Goal: Navigation & Orientation: Find specific page/section

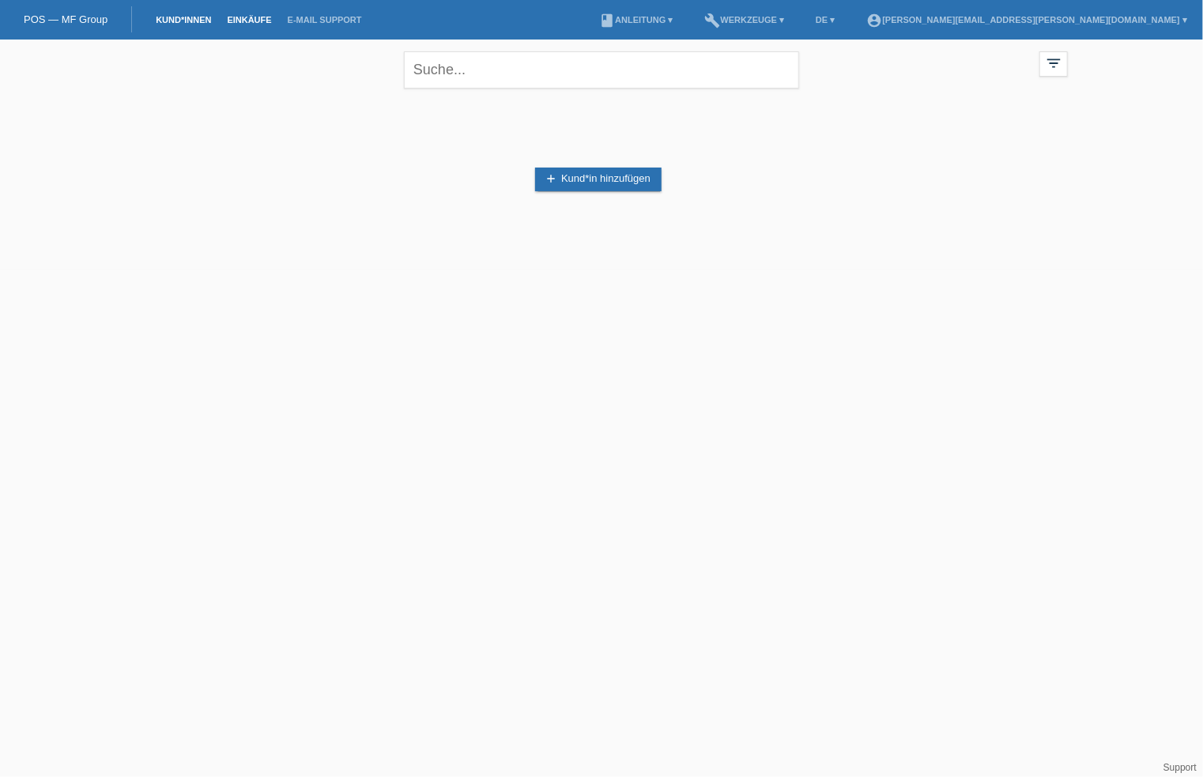
click at [249, 21] on link "Einkäufe" at bounding box center [249, 19] width 60 height 9
click at [792, 20] on link "build Werkzeuge ▾" at bounding box center [745, 19] width 96 height 9
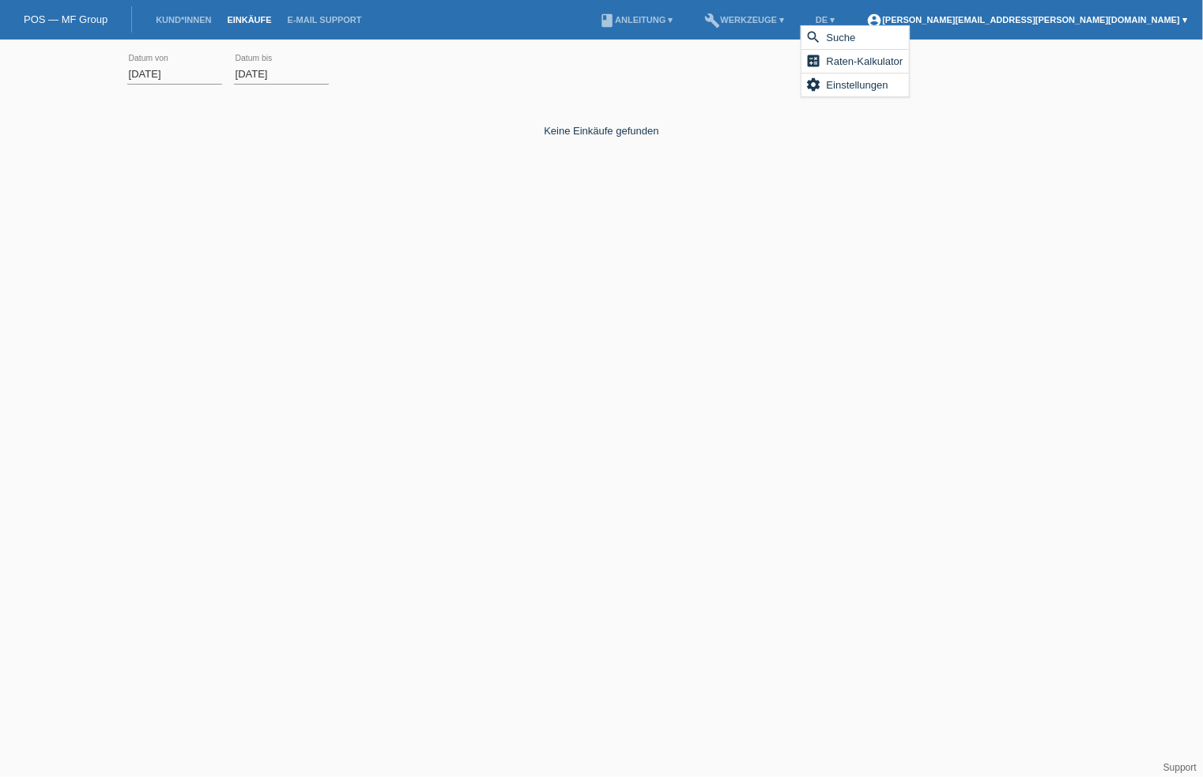
click at [1180, 18] on link "account_circle patrick.saladin@arosatempus.ch ▾" at bounding box center [1026, 19] width 337 height 9
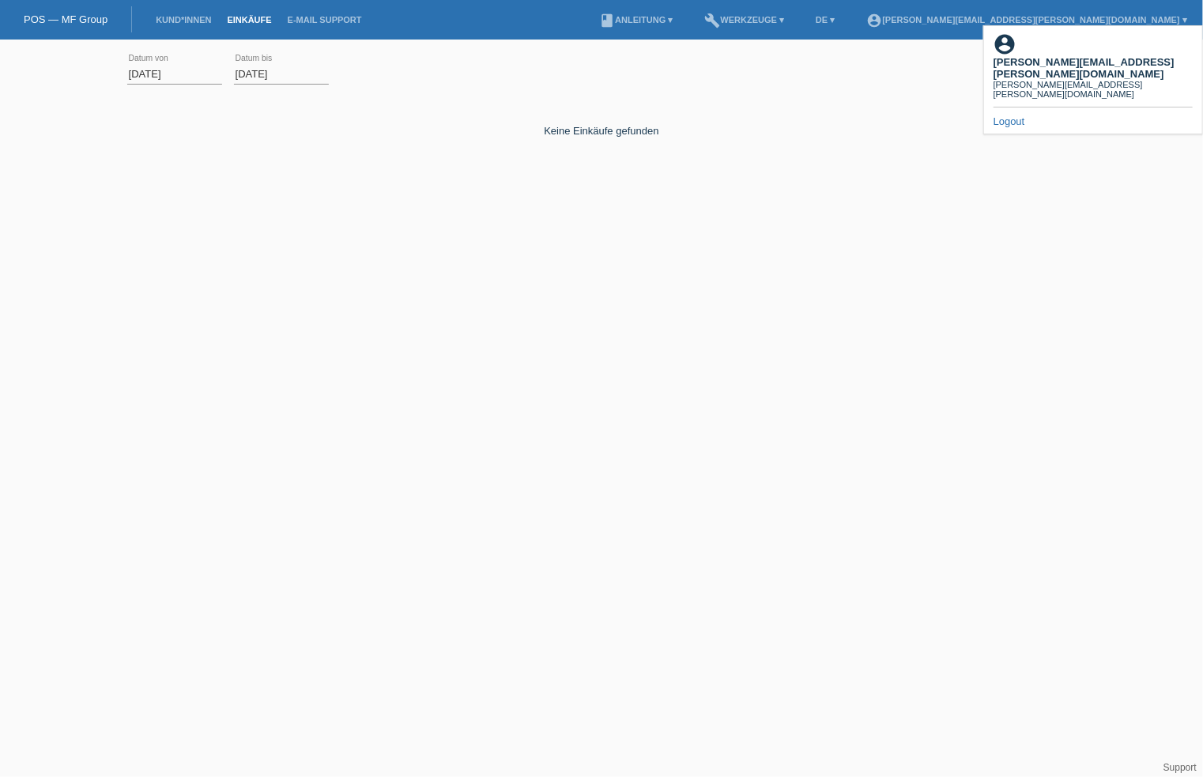
click at [1086, 56] on b "[PERSON_NAME][EMAIL_ADDRESS][PERSON_NAME][DOMAIN_NAME]" at bounding box center [1083, 68] width 181 height 24
click at [322, 21] on link "E-Mail Support" at bounding box center [325, 19] width 90 height 9
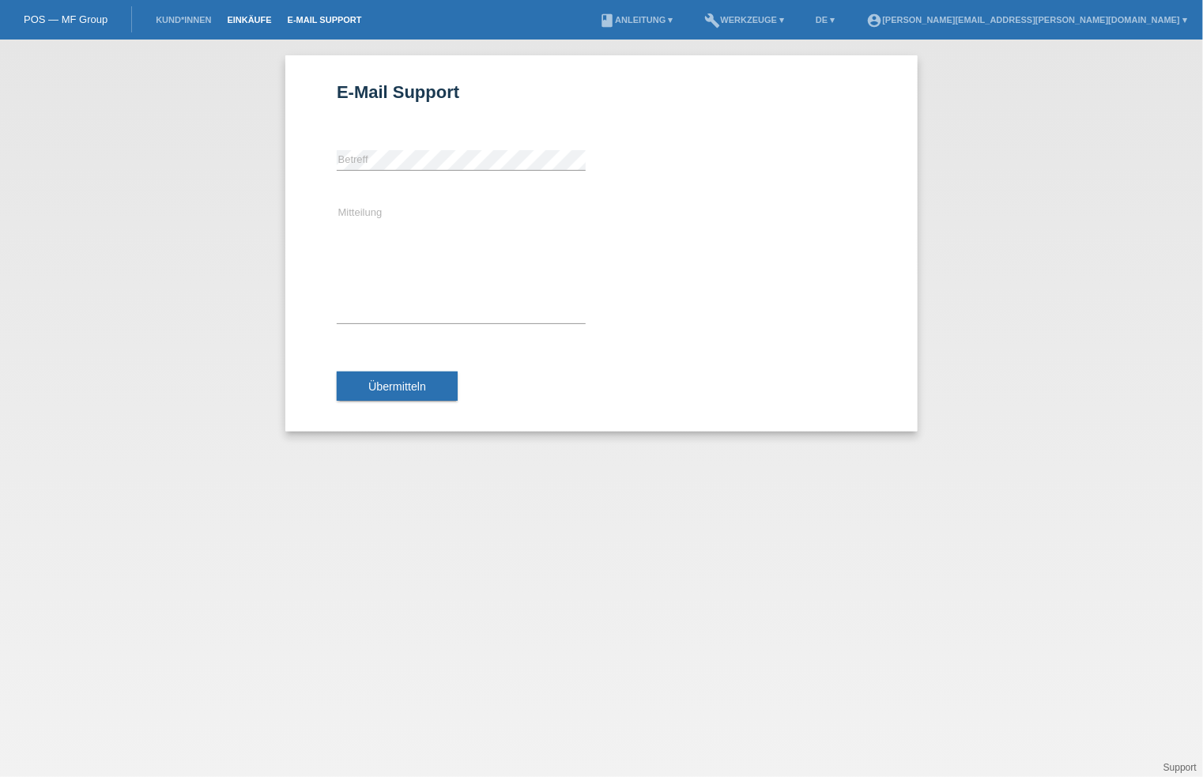
click at [271, 17] on link "Einkäufe" at bounding box center [249, 19] width 60 height 9
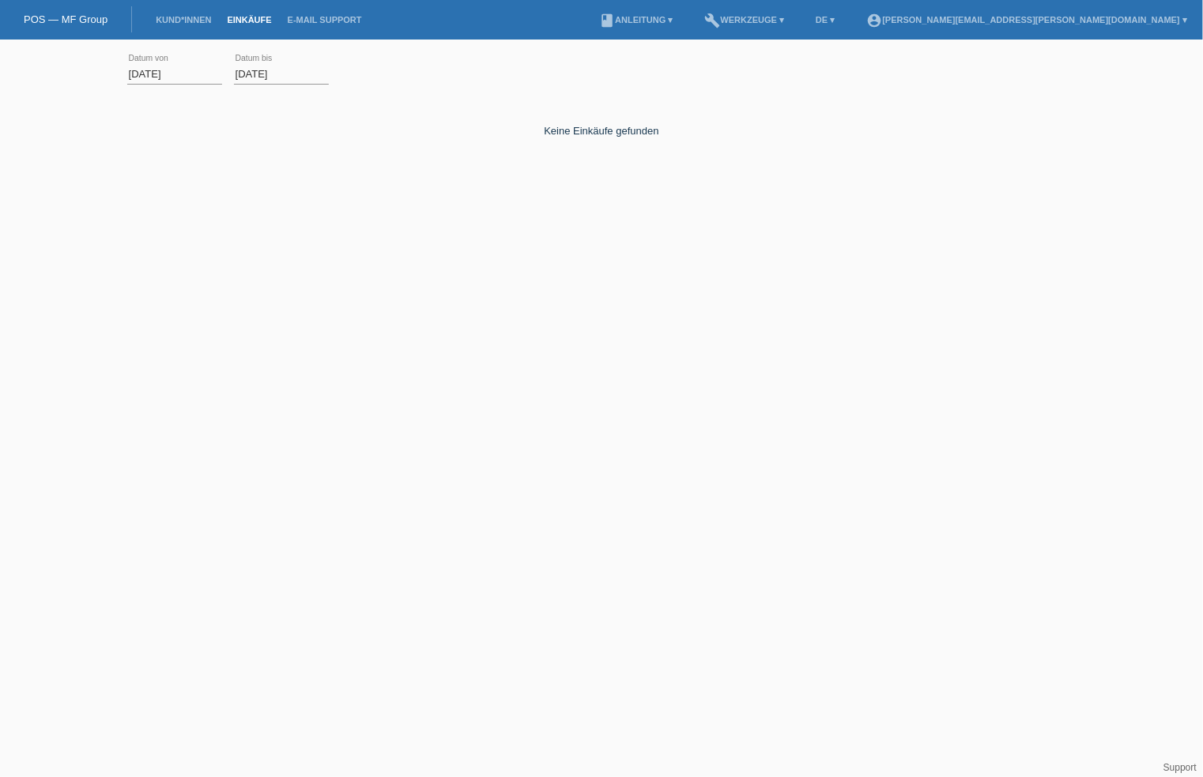
click at [87, 19] on link "POS — MF Group" at bounding box center [66, 19] width 84 height 12
click at [792, 21] on link "build Werkzeuge ▾" at bounding box center [745, 19] width 96 height 9
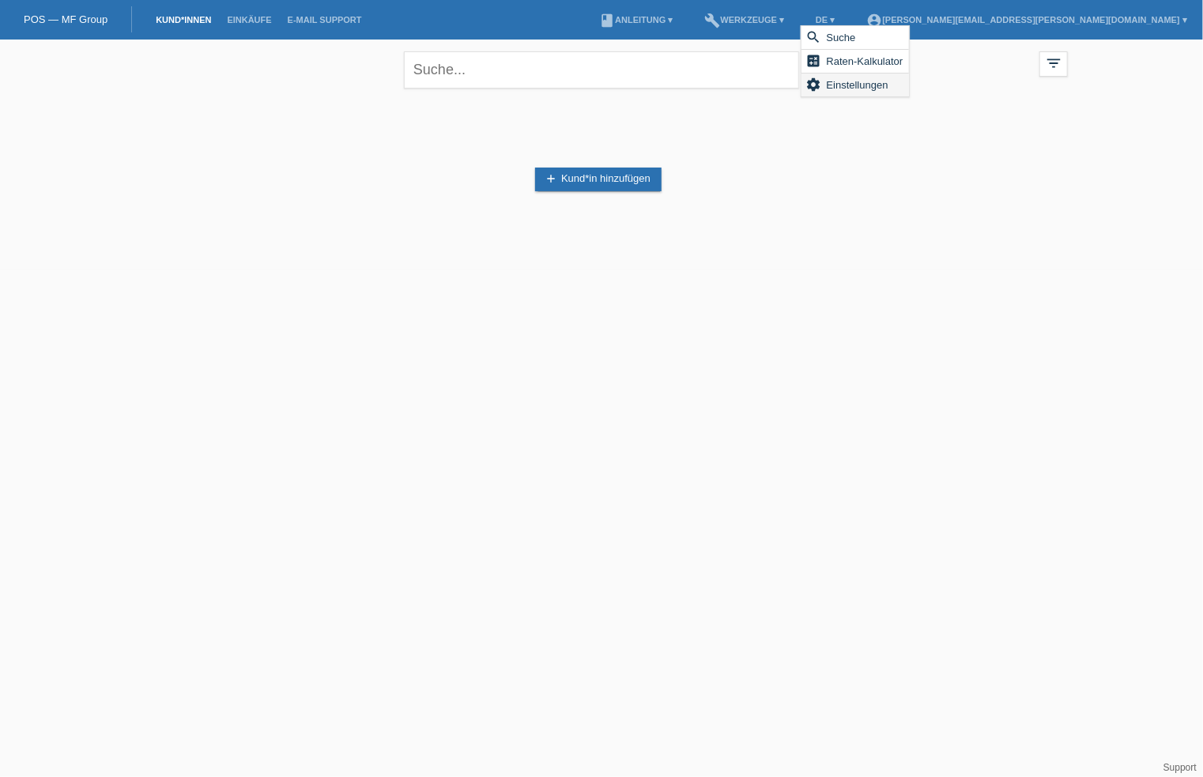
click at [838, 86] on span "Einstellungen" at bounding box center [857, 84] width 66 height 19
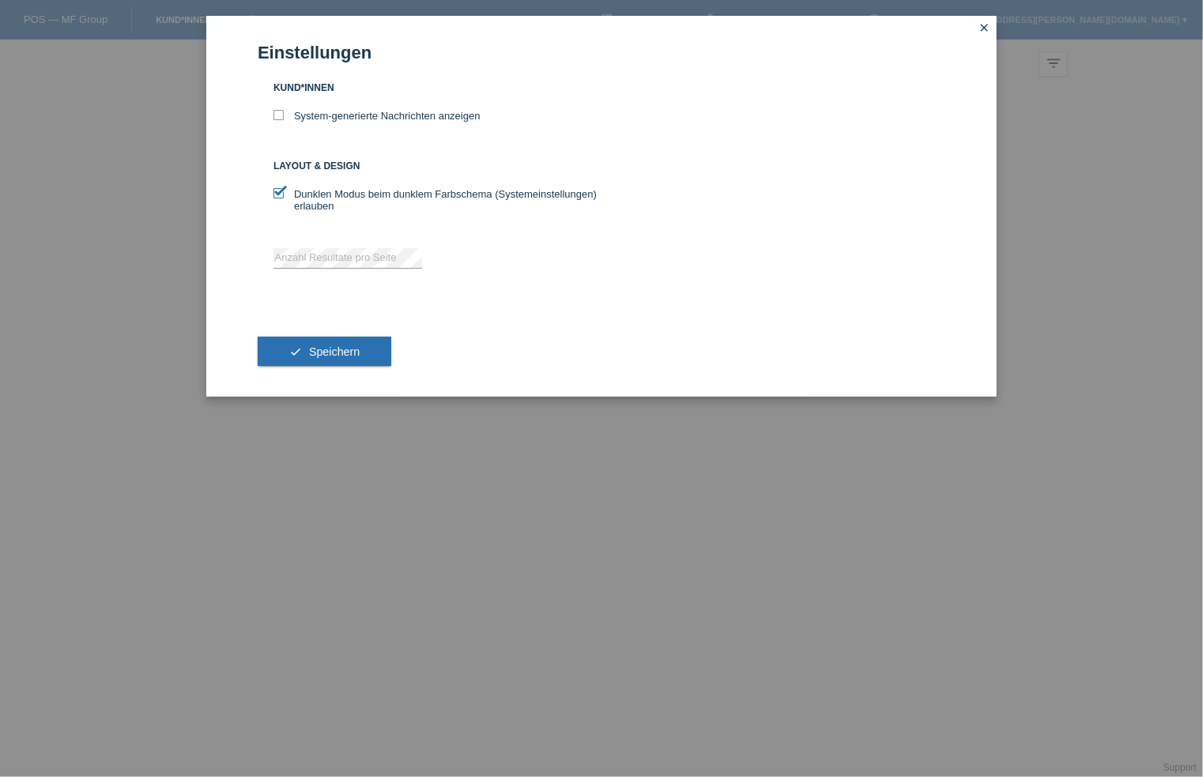
click at [983, 24] on icon "close" at bounding box center [983, 27] width 13 height 13
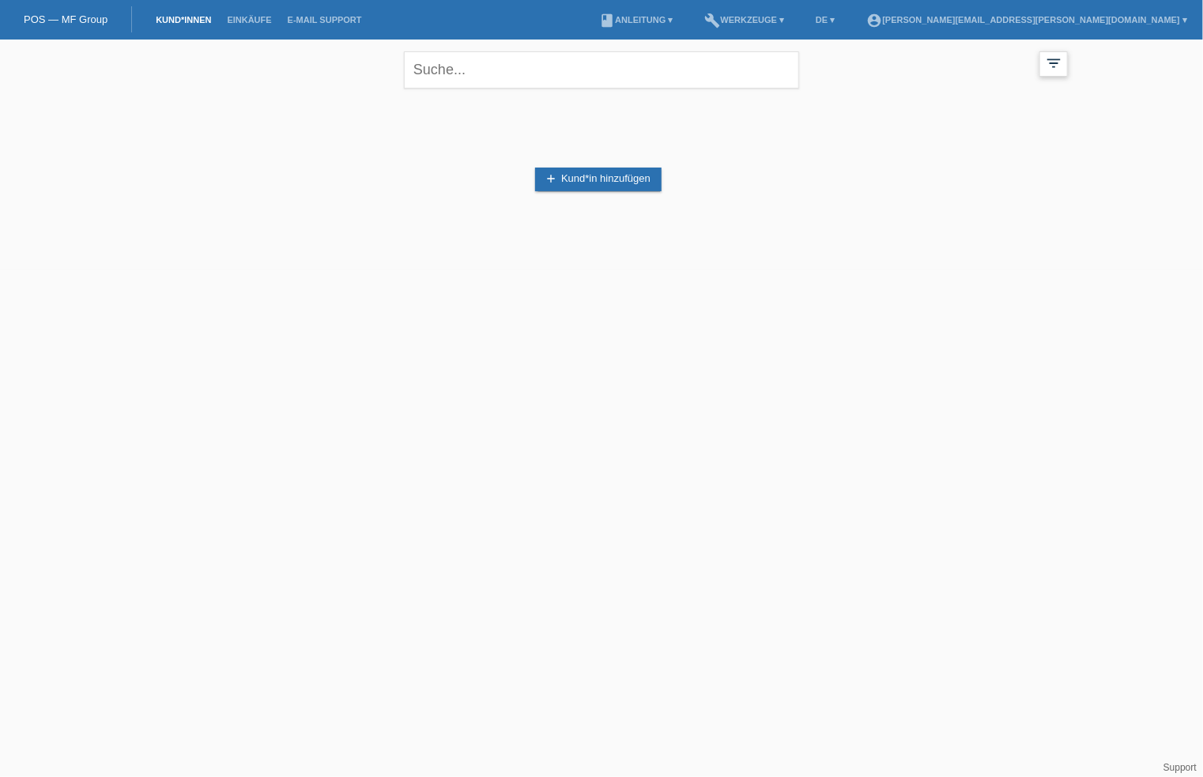
click at [1052, 62] on icon "filter_list" at bounding box center [1053, 63] width 17 height 17
